Goal: Find specific page/section: Find specific page/section

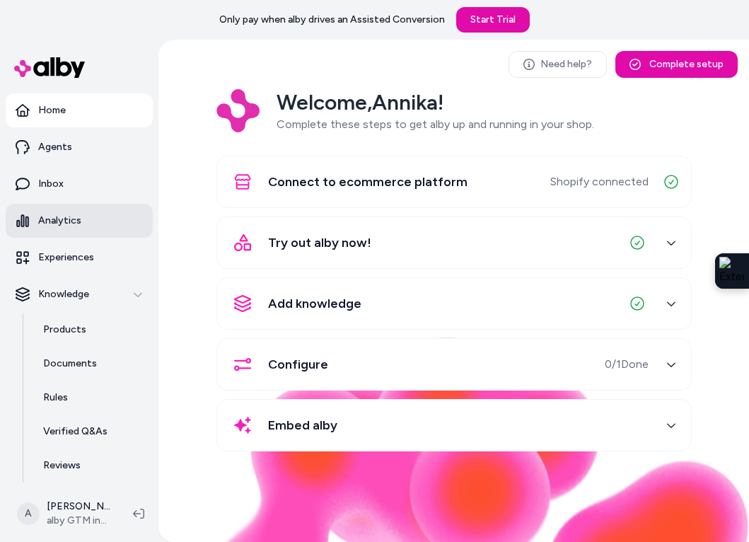
click at [64, 218] on p "Analytics" at bounding box center [59, 221] width 43 height 14
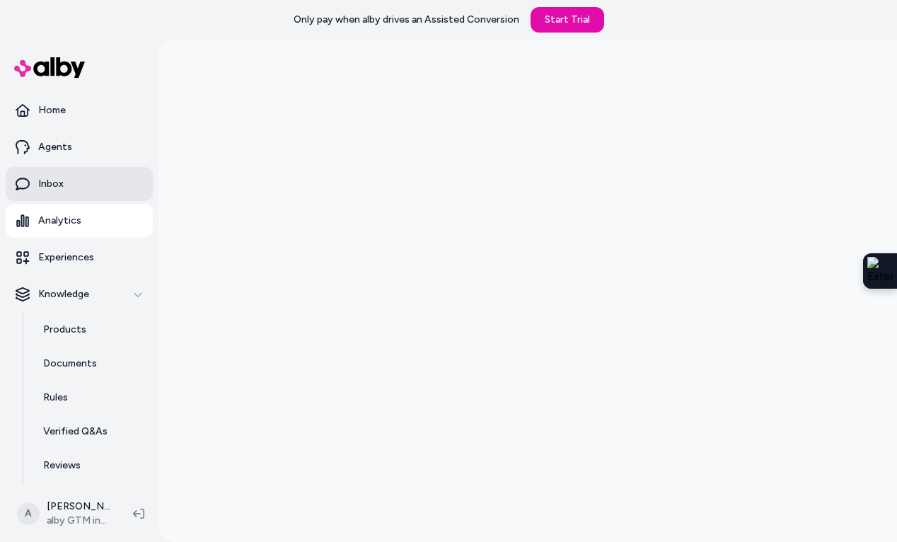
click at [50, 192] on link "Inbox" at bounding box center [79, 184] width 147 height 34
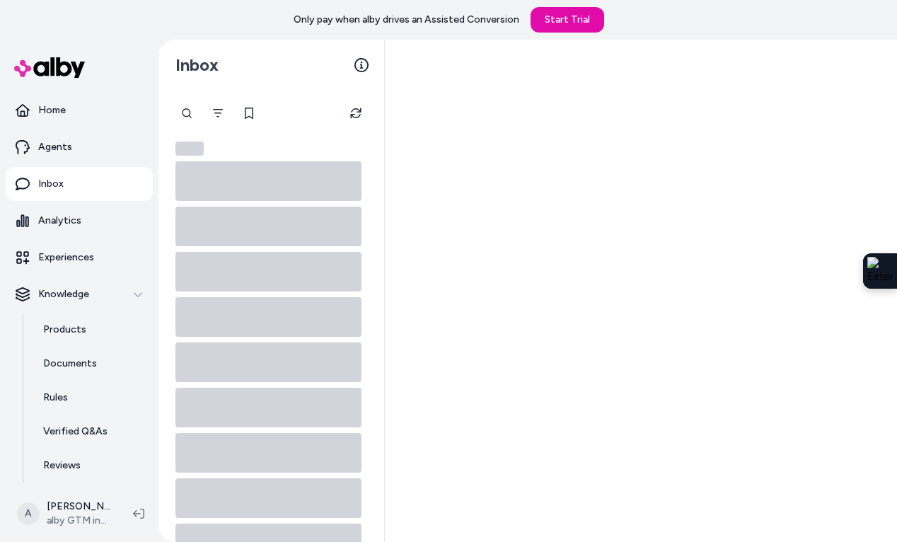
click at [77, 190] on link "Inbox" at bounding box center [79, 184] width 147 height 34
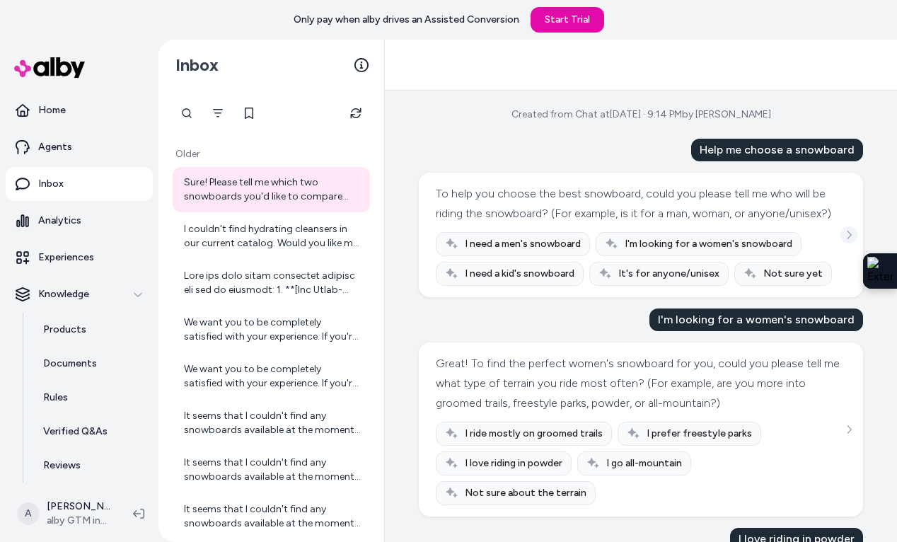
click at [748, 236] on icon "See more" at bounding box center [849, 235] width 10 height 10
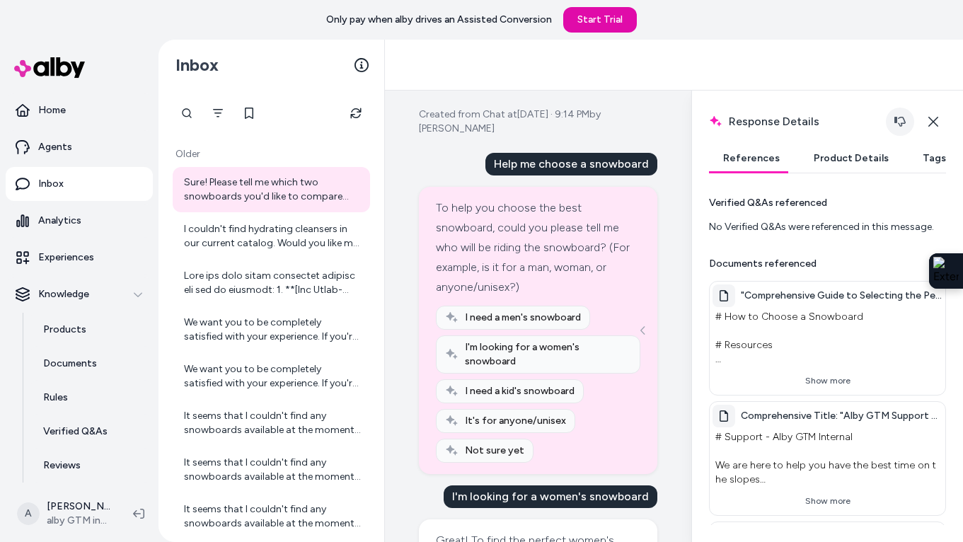
click at [748, 126] on icon "button" at bounding box center [899, 121] width 11 height 11
